Goal: Task Accomplishment & Management: Manage account settings

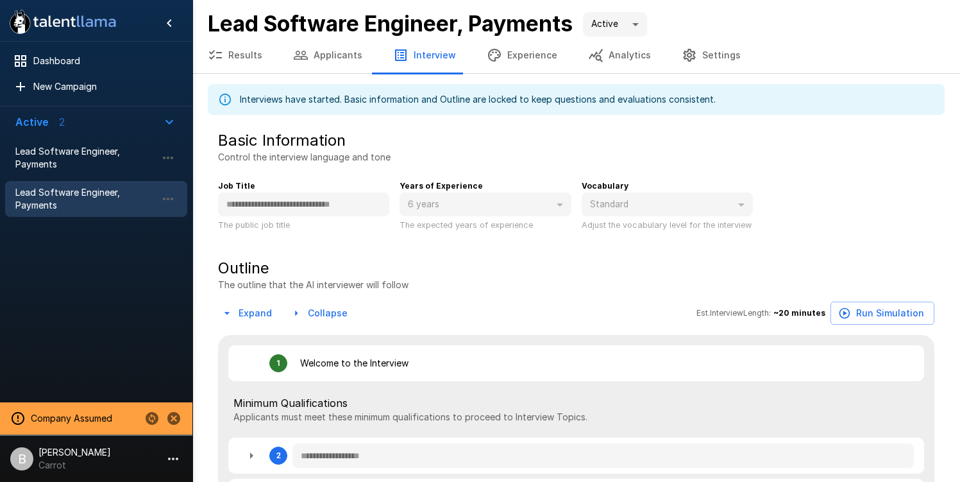
scroll to position [3, 0]
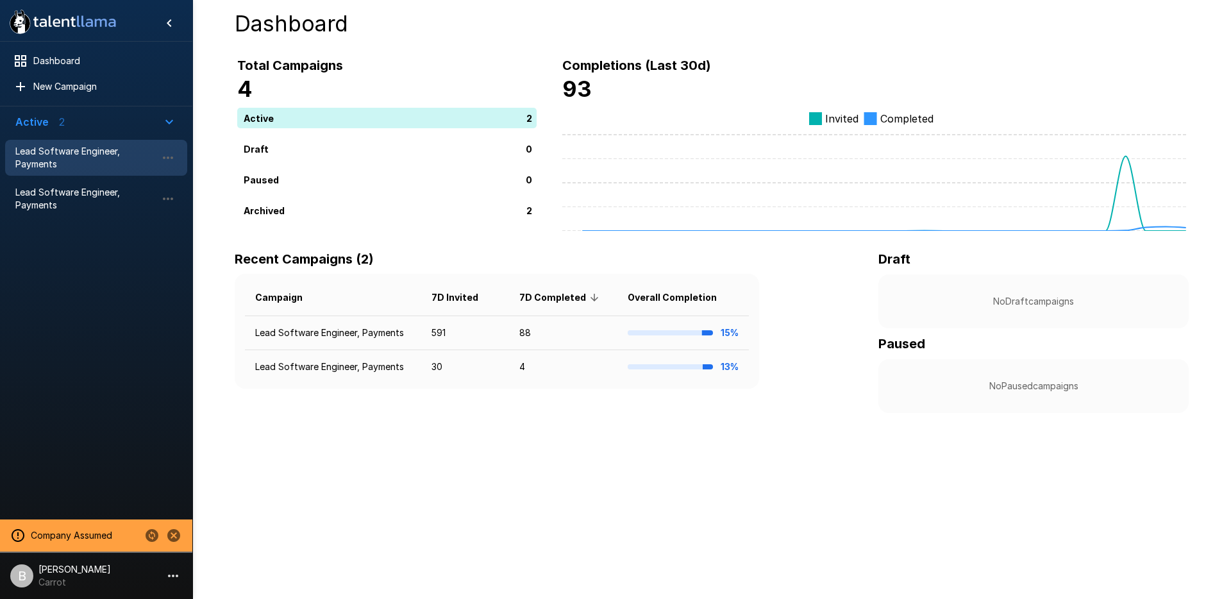
click at [96, 169] on span "Lead Software Engineer, Payments" at bounding box center [85, 158] width 141 height 26
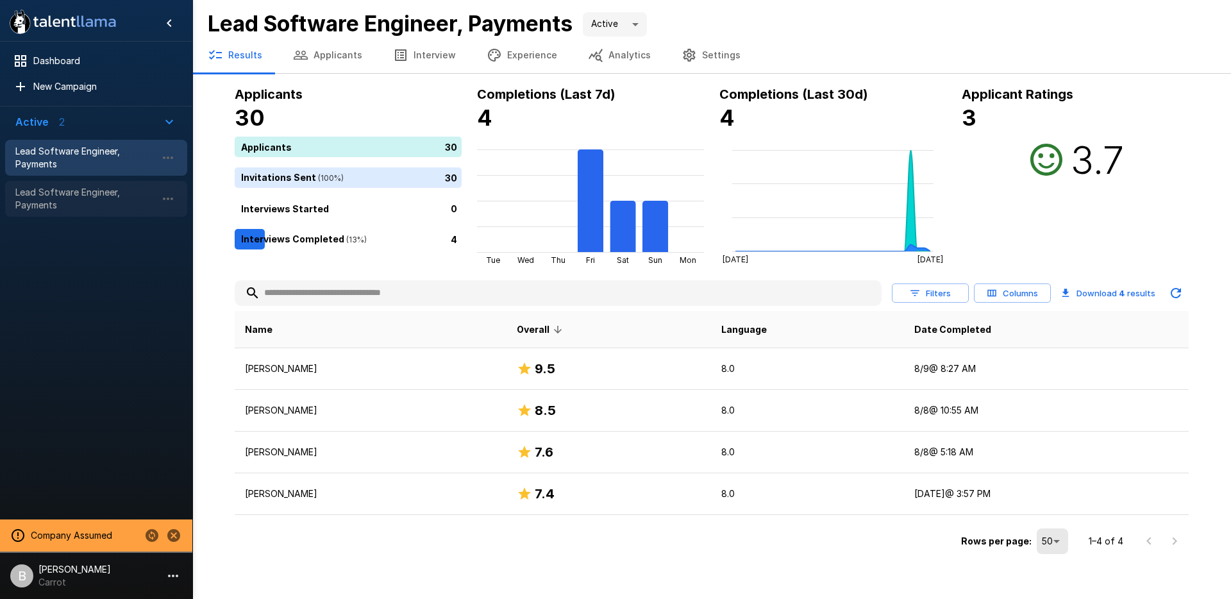
click at [60, 203] on span "Lead Software Engineer, Payments" at bounding box center [85, 199] width 141 height 26
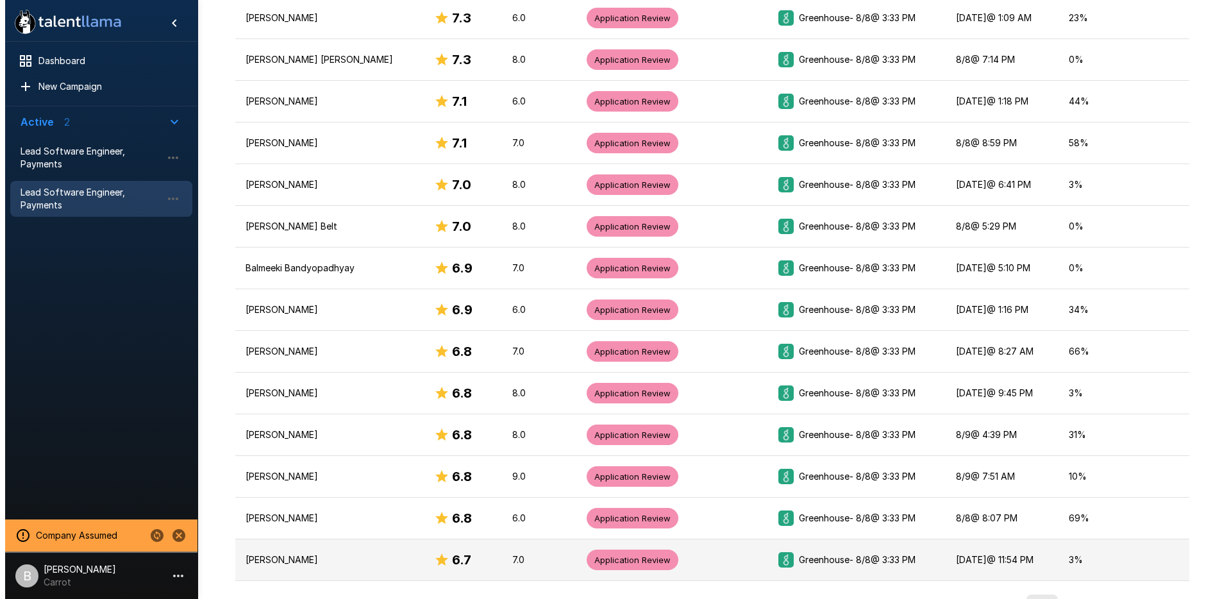
scroll to position [1876, 0]
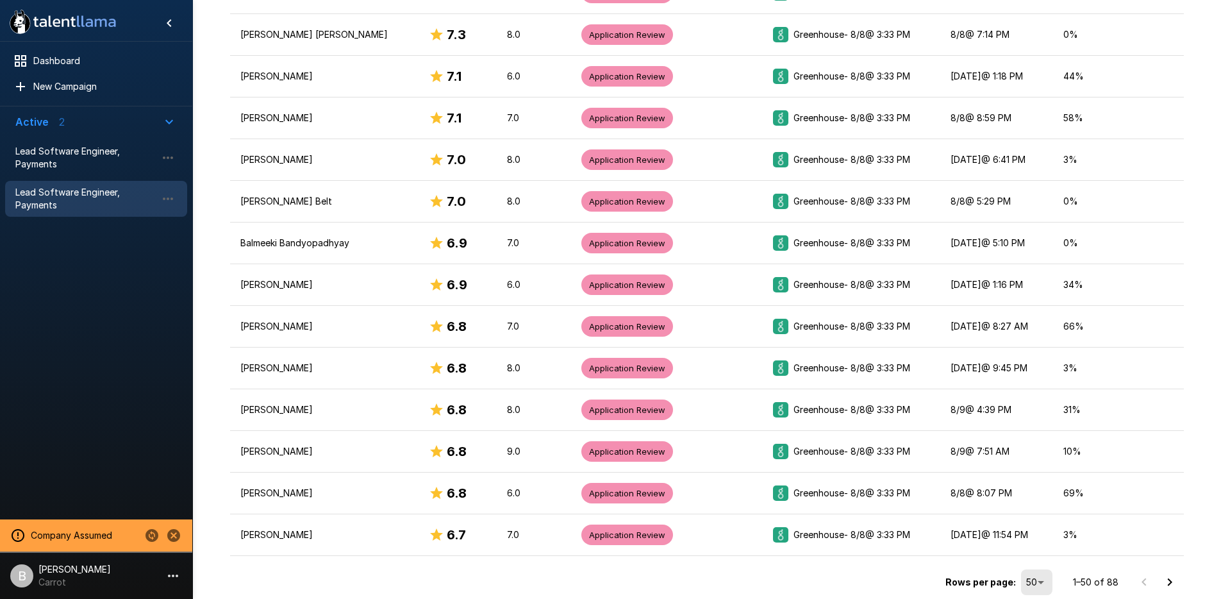
click at [1057, 586] on div "Rows per page: 50 ** 1–50 of 88" at bounding box center [707, 577] width 954 height 43
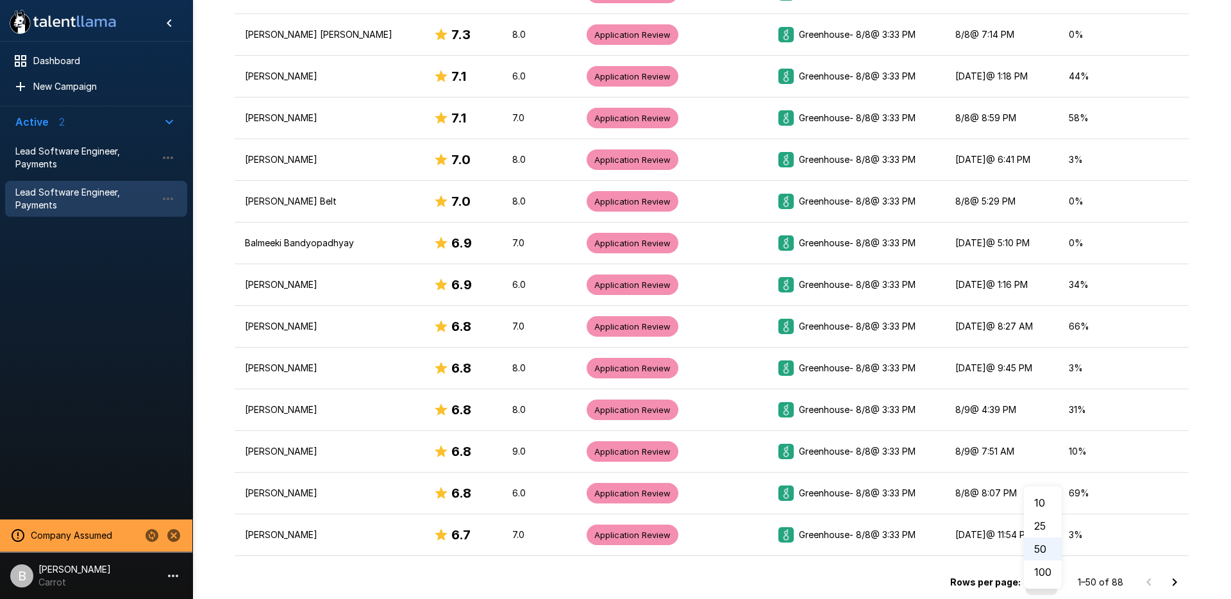
click at [1050, 578] on li "100" at bounding box center [1043, 571] width 38 height 23
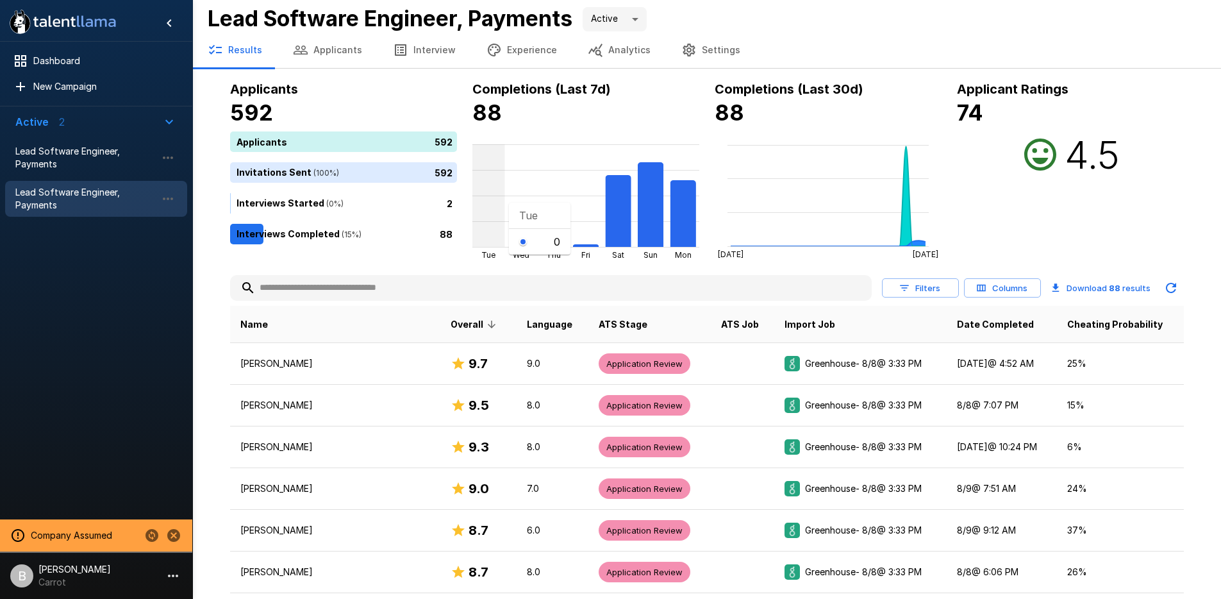
scroll to position [0, 0]
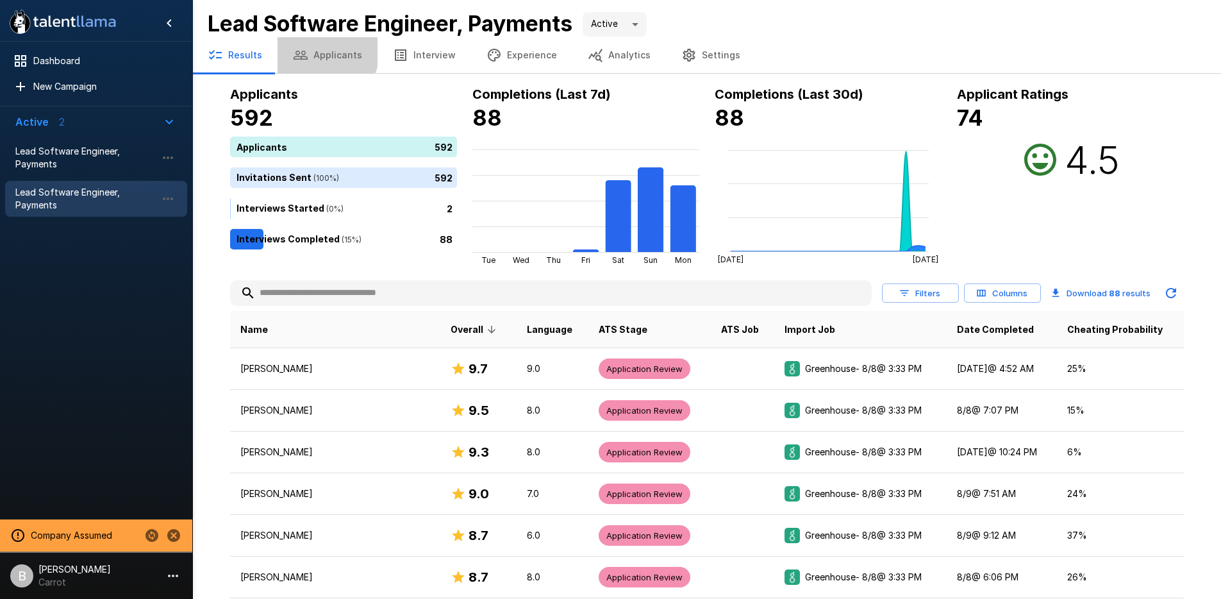
click at [316, 51] on button "Applicants" at bounding box center [328, 55] width 100 height 36
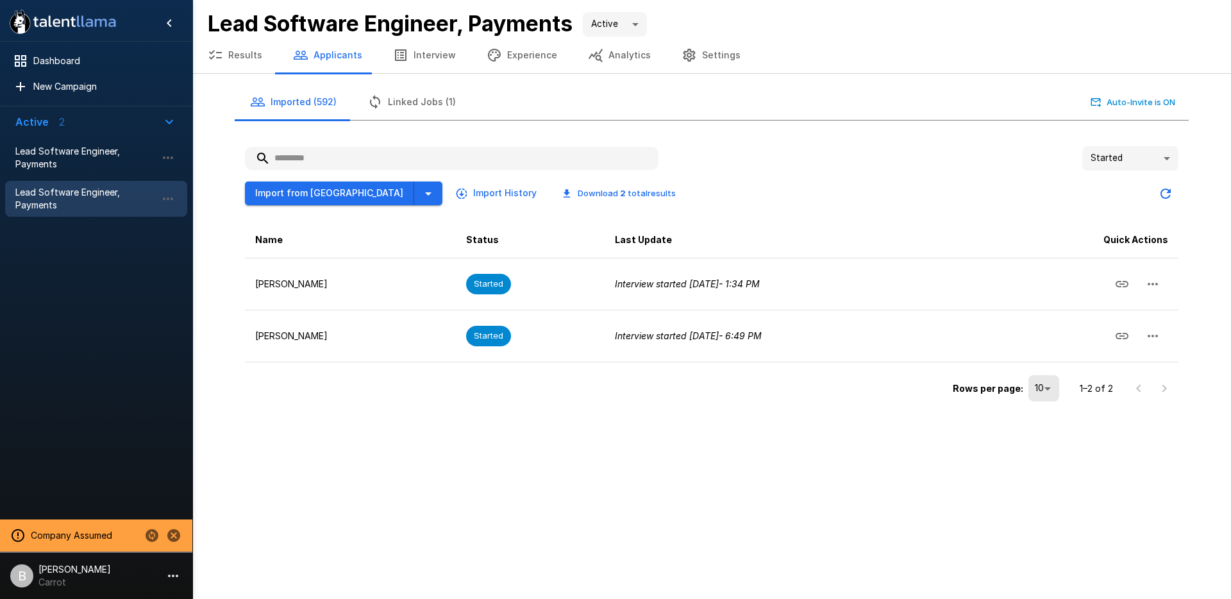
click at [1160, 158] on body "**********" at bounding box center [615, 299] width 1231 height 599
click at [1136, 280] on li "Declined" at bounding box center [1130, 279] width 96 height 23
type input "********"
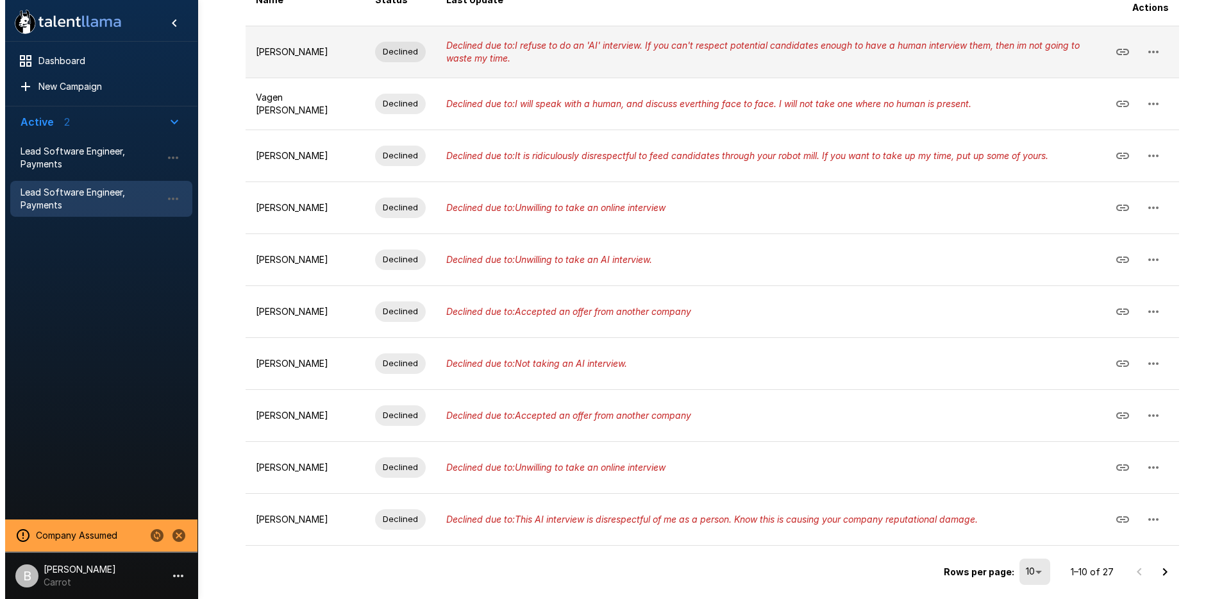
scroll to position [555, 0]
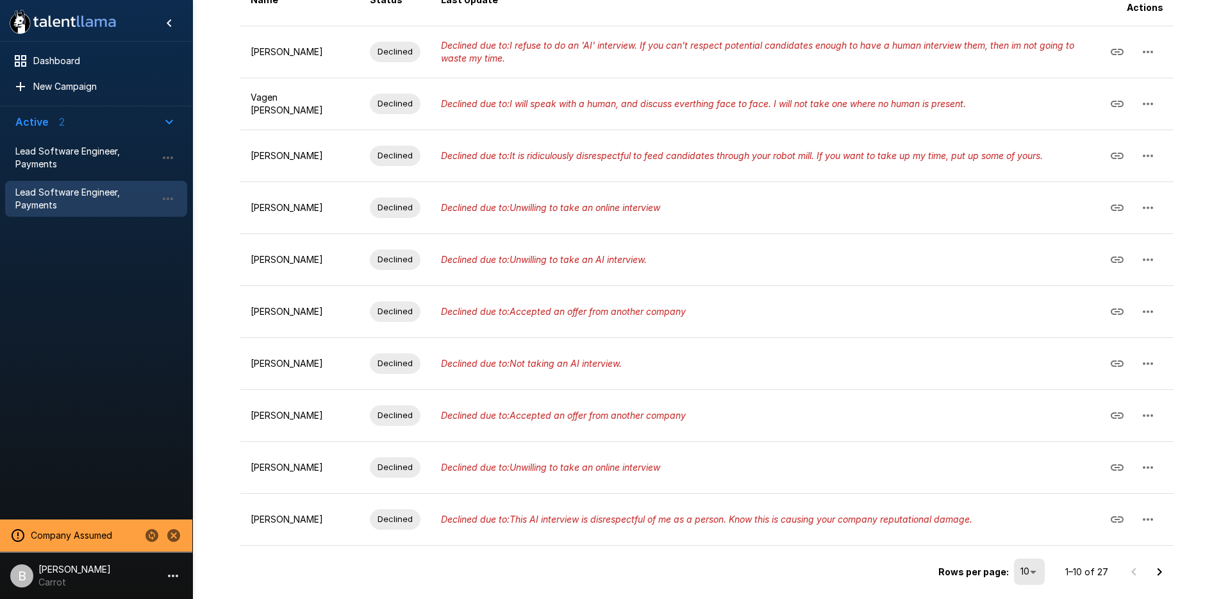
click at [1025, 351] on body ".st0{fill:#FFFFFF;} .st1{fill:#76a4ed;} Dashboard New Campaign Active 2 Lead So…" at bounding box center [610, 52] width 1221 height 599
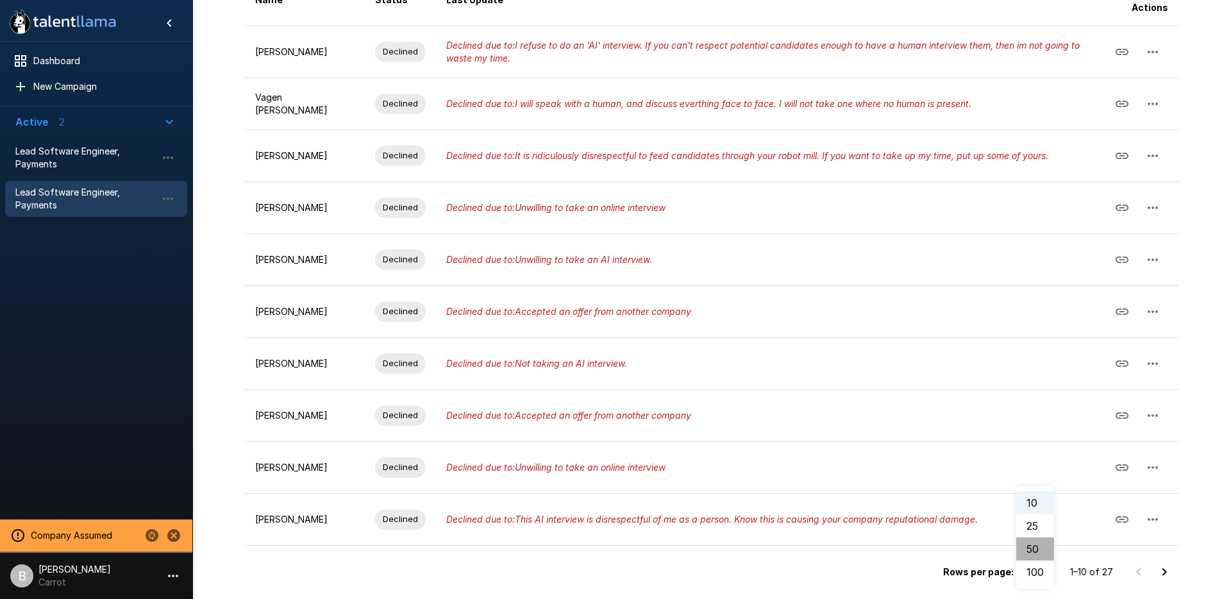
click at [1037, 553] on li "50" at bounding box center [1035, 548] width 38 height 23
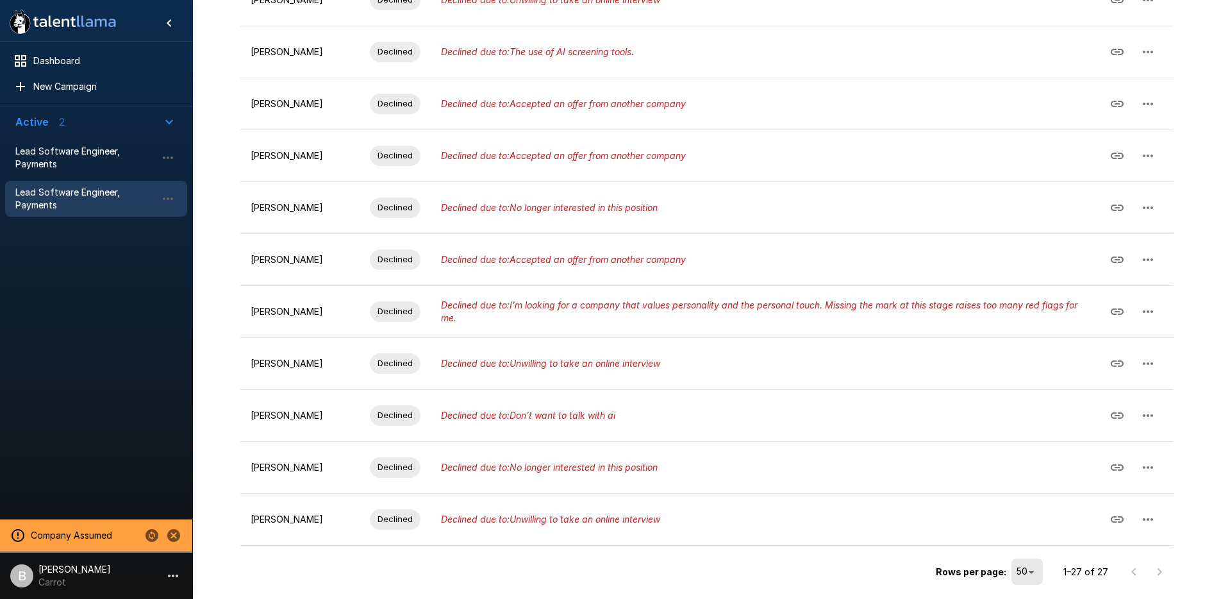
scroll to position [0, 0]
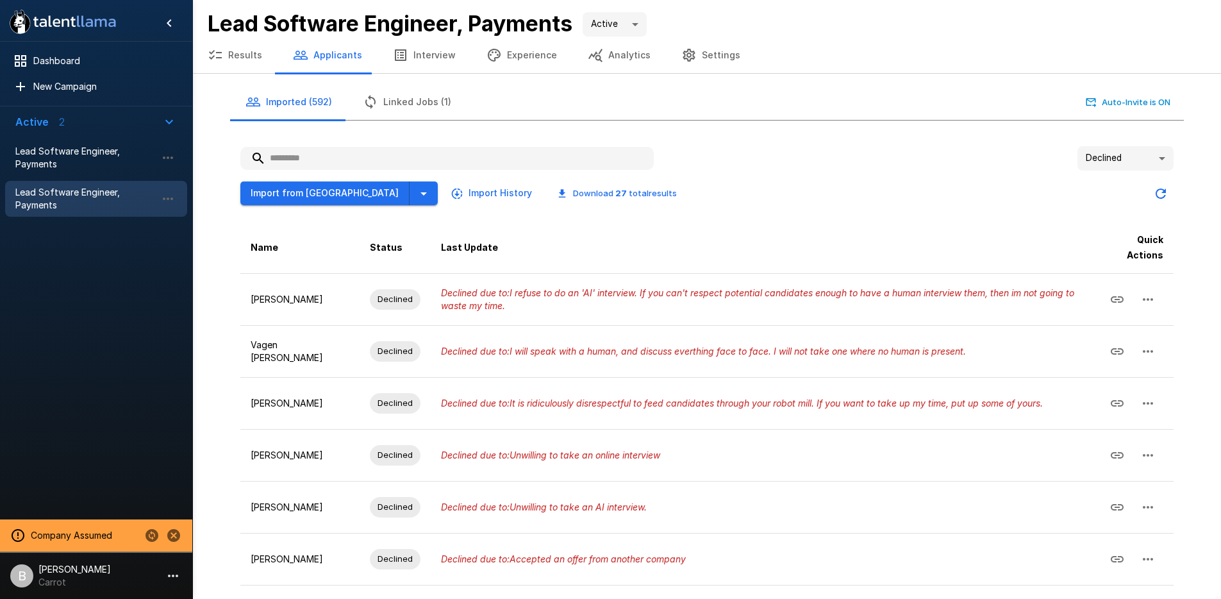
click at [324, 55] on button "Applicants" at bounding box center [328, 55] width 100 height 36
click at [243, 58] on button "Results" at bounding box center [234, 55] width 85 height 36
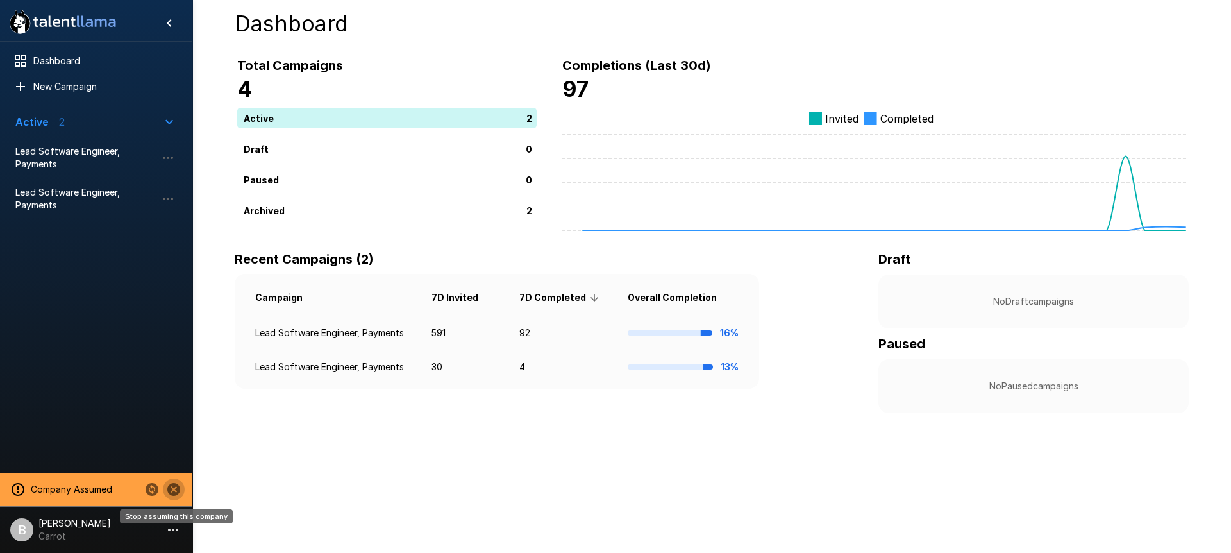
click at [176, 492] on icon "Stop assuming this company" at bounding box center [173, 489] width 15 height 15
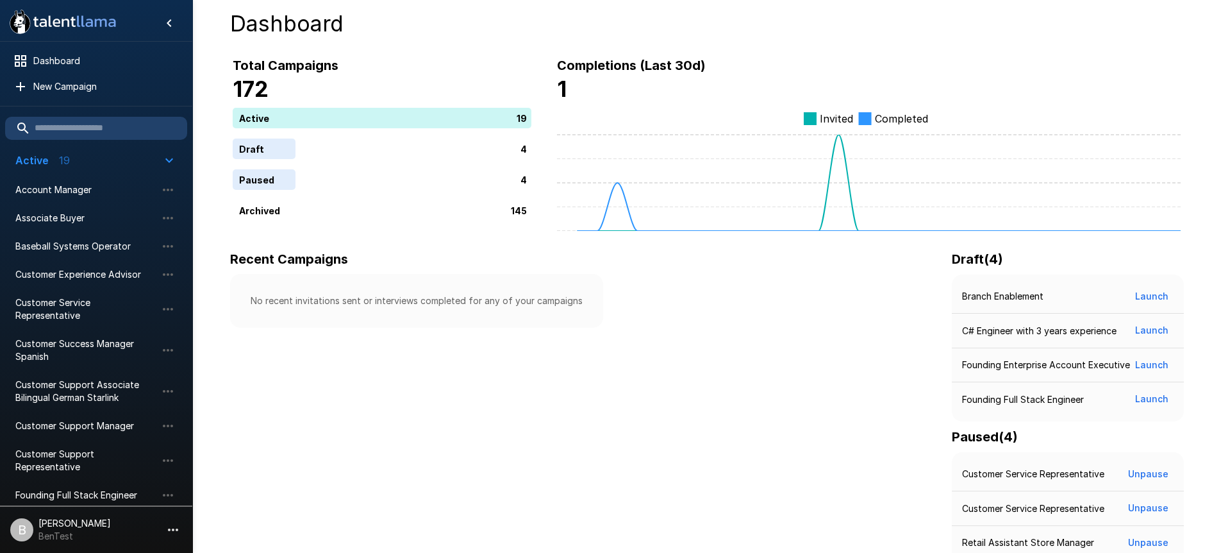
click at [79, 521] on p "Ben Chaikin" at bounding box center [74, 523] width 72 height 13
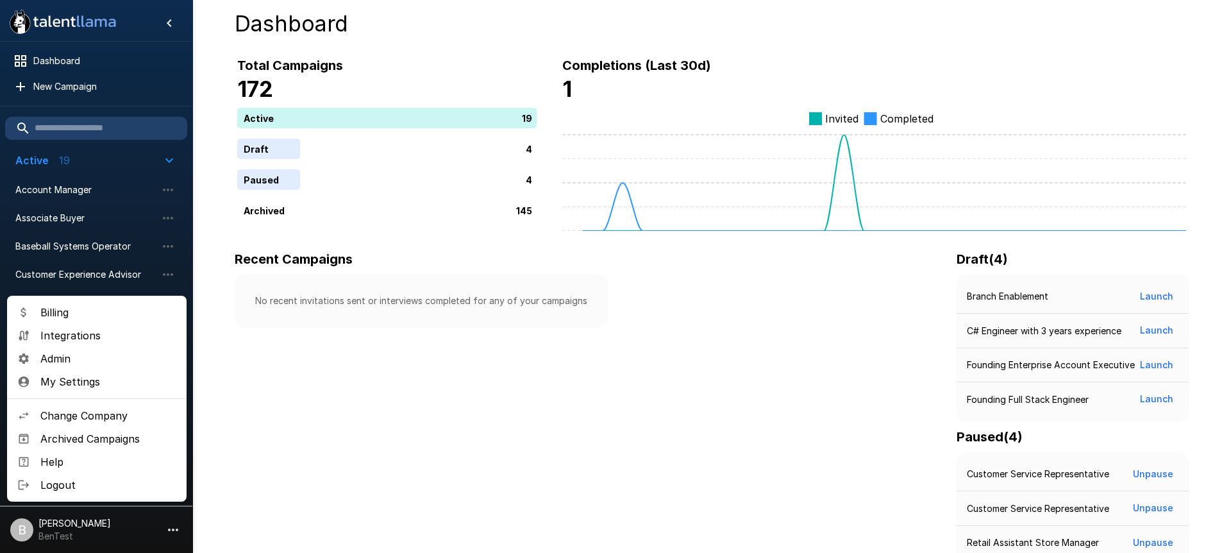
click at [106, 482] on span "Logout" at bounding box center [108, 484] width 136 height 15
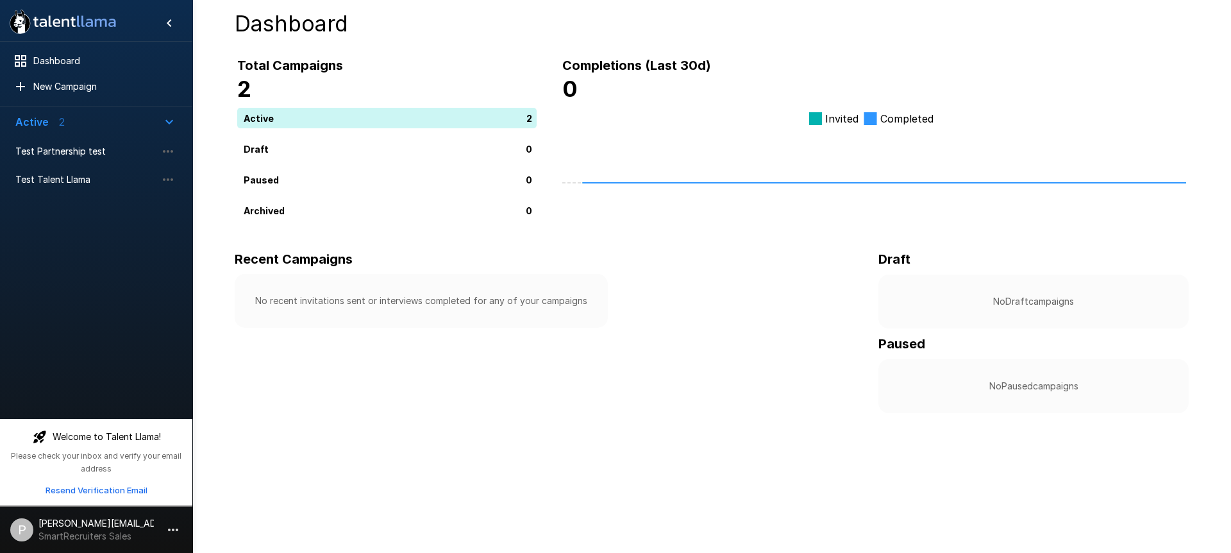
click at [96, 530] on p "SmartRecruiters Sales" at bounding box center [95, 536] width 115 height 13
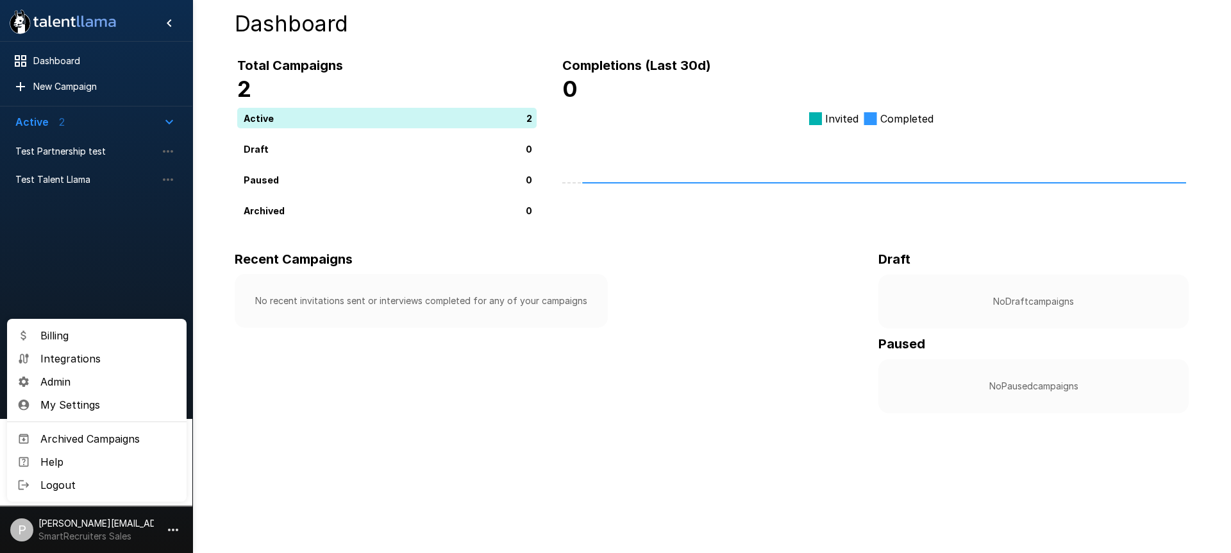
click at [97, 360] on span "Integrations" at bounding box center [108, 358] width 136 height 15
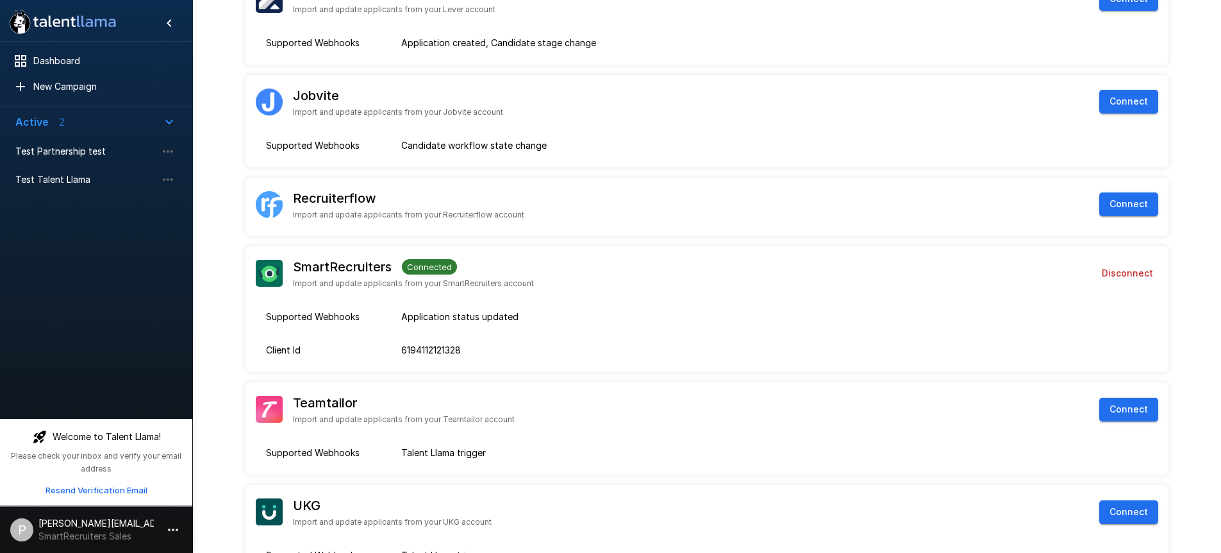
scroll to position [384, 0]
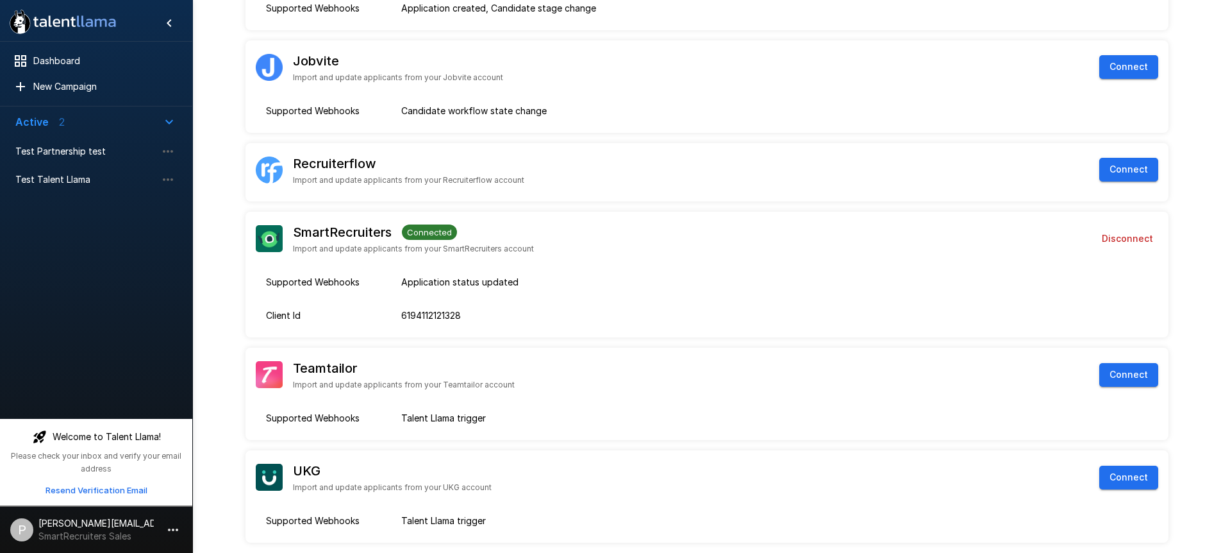
click at [1130, 239] on button "Disconnect" at bounding box center [1128, 239] width 62 height 24
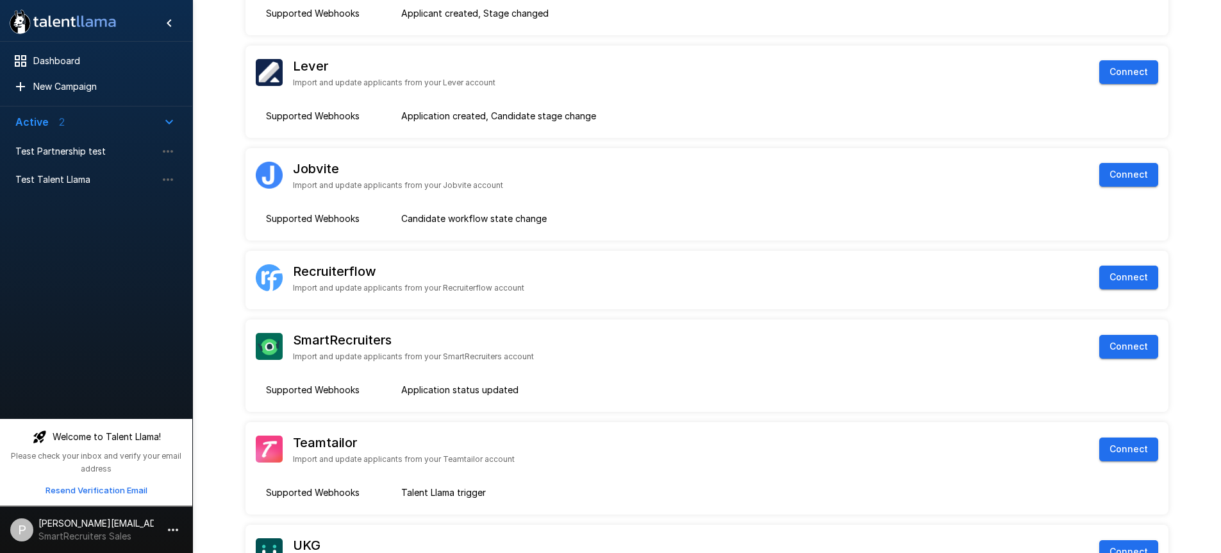
scroll to position [331, 0]
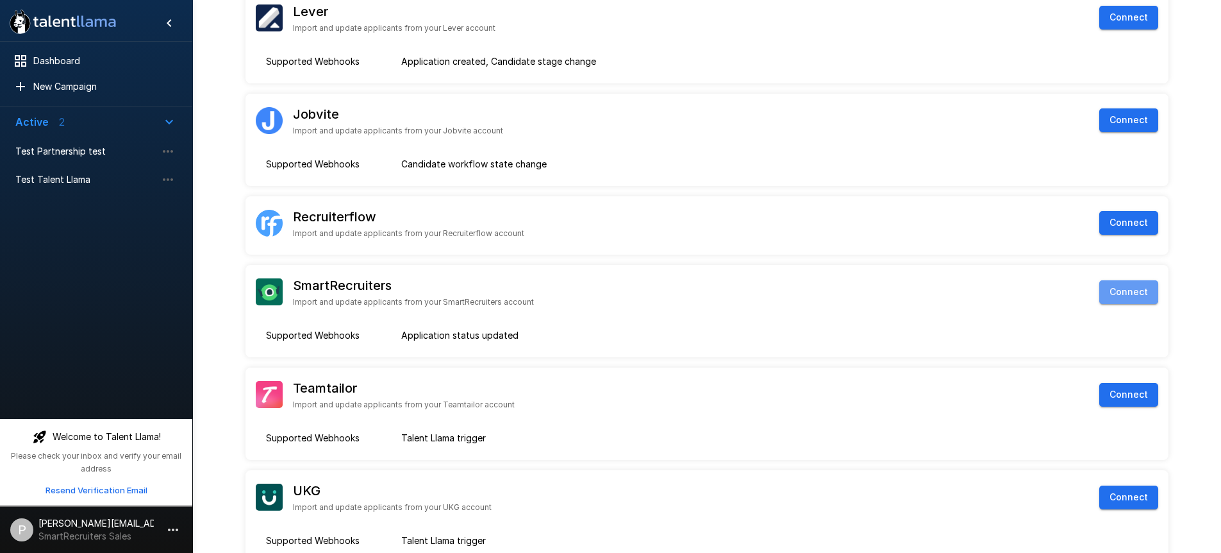
click at [1120, 284] on button "Connect" at bounding box center [1129, 292] width 59 height 24
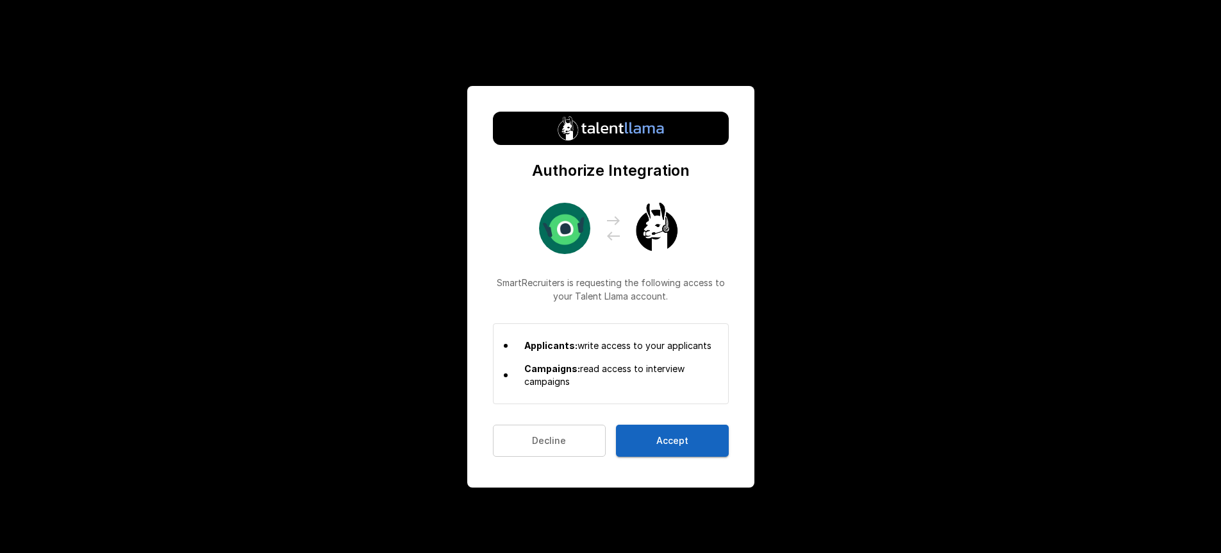
click at [662, 444] on button "Accept" at bounding box center [672, 440] width 113 height 33
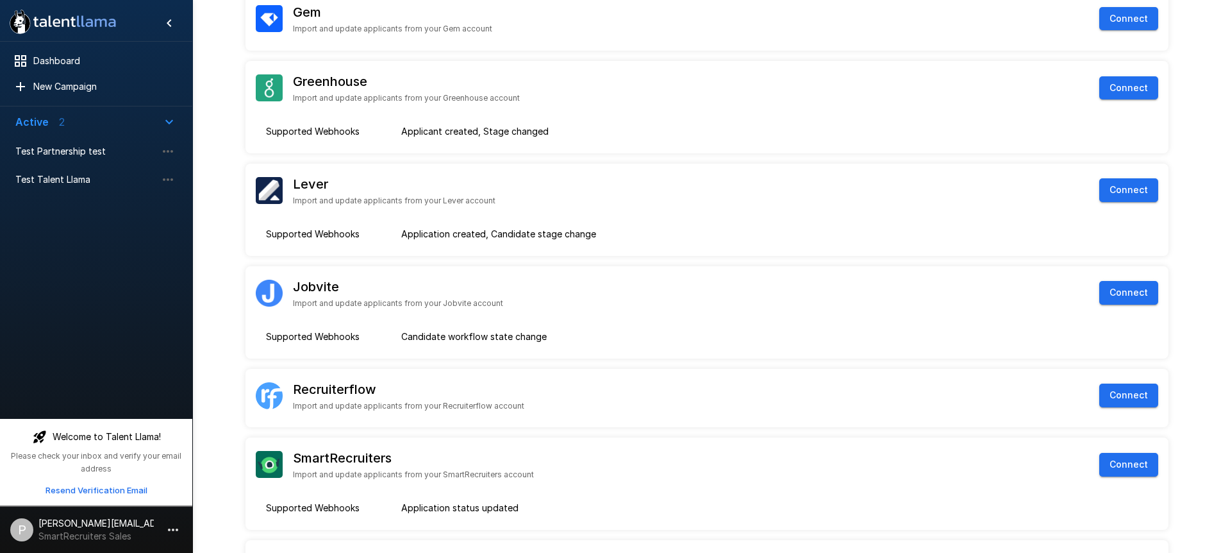
scroll to position [159, 0]
click at [1112, 461] on button "Connect" at bounding box center [1129, 464] width 59 height 24
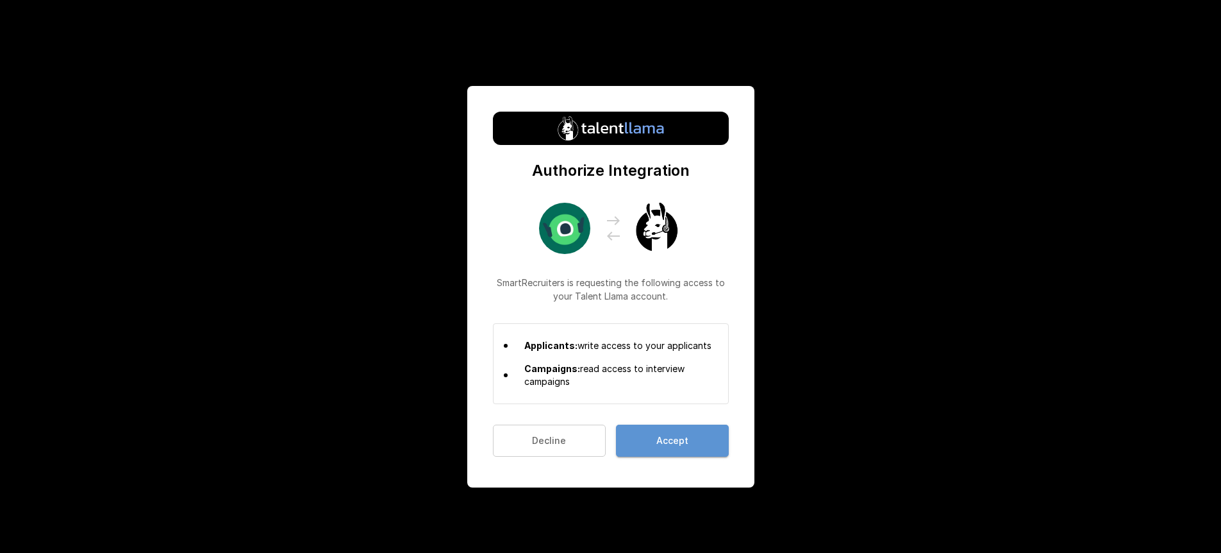
click at [682, 440] on button "Accept" at bounding box center [672, 440] width 113 height 33
click at [680, 438] on button "Accept" at bounding box center [672, 440] width 113 height 33
